Goal: Information Seeking & Learning: Learn about a topic

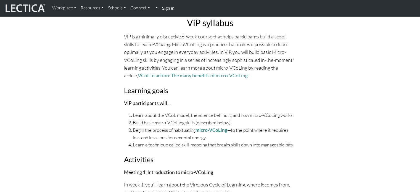
scroll to position [1187, 0]
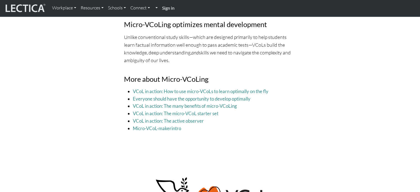
scroll to position [1681, 0]
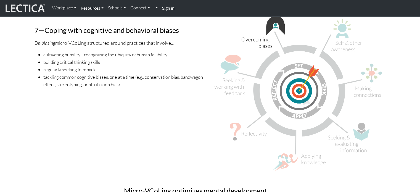
click at [94, 9] on link "Resources" at bounding box center [91, 8] width 27 height 12
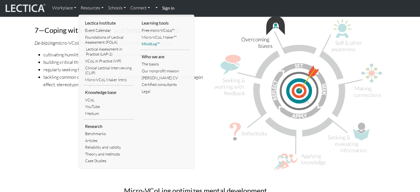
click at [151, 43] on link "MindLog™" at bounding box center [165, 44] width 50 height 7
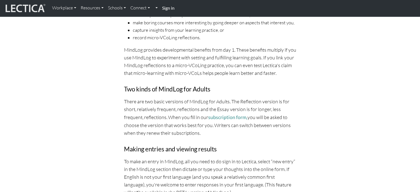
scroll to position [608, 0]
